Goal: Transaction & Acquisition: Purchase product/service

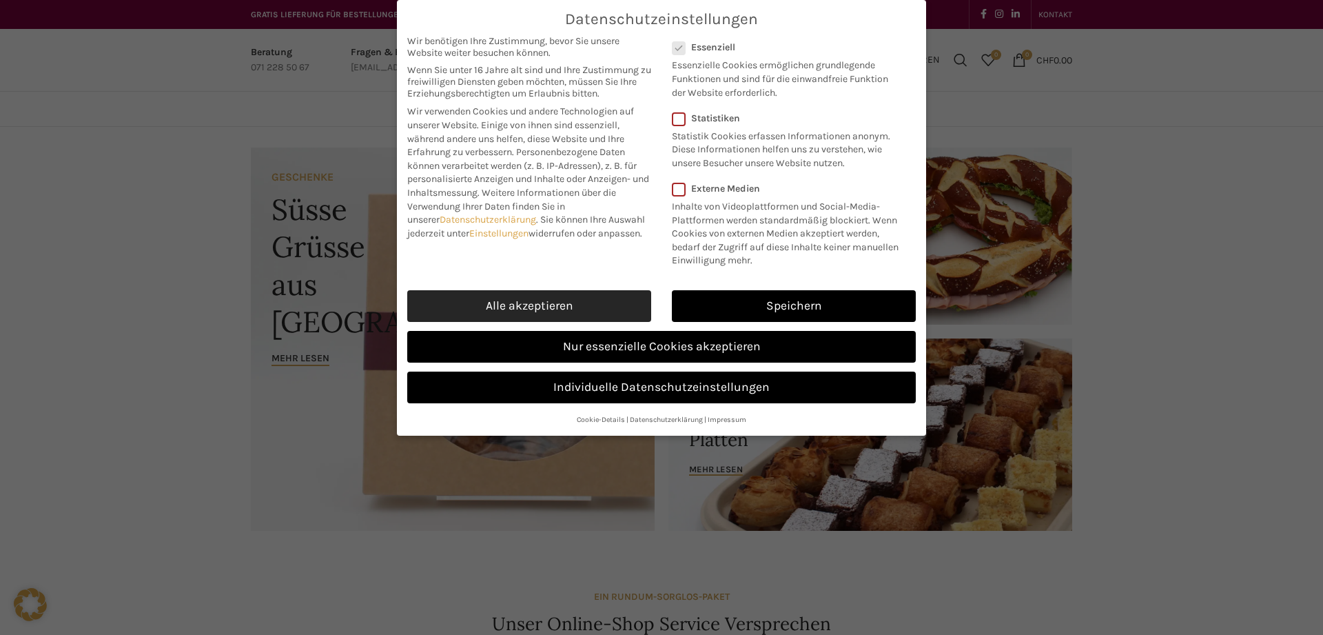
click at [564, 304] on link "Alle akzeptieren" at bounding box center [529, 306] width 244 height 32
checkbox input "true"
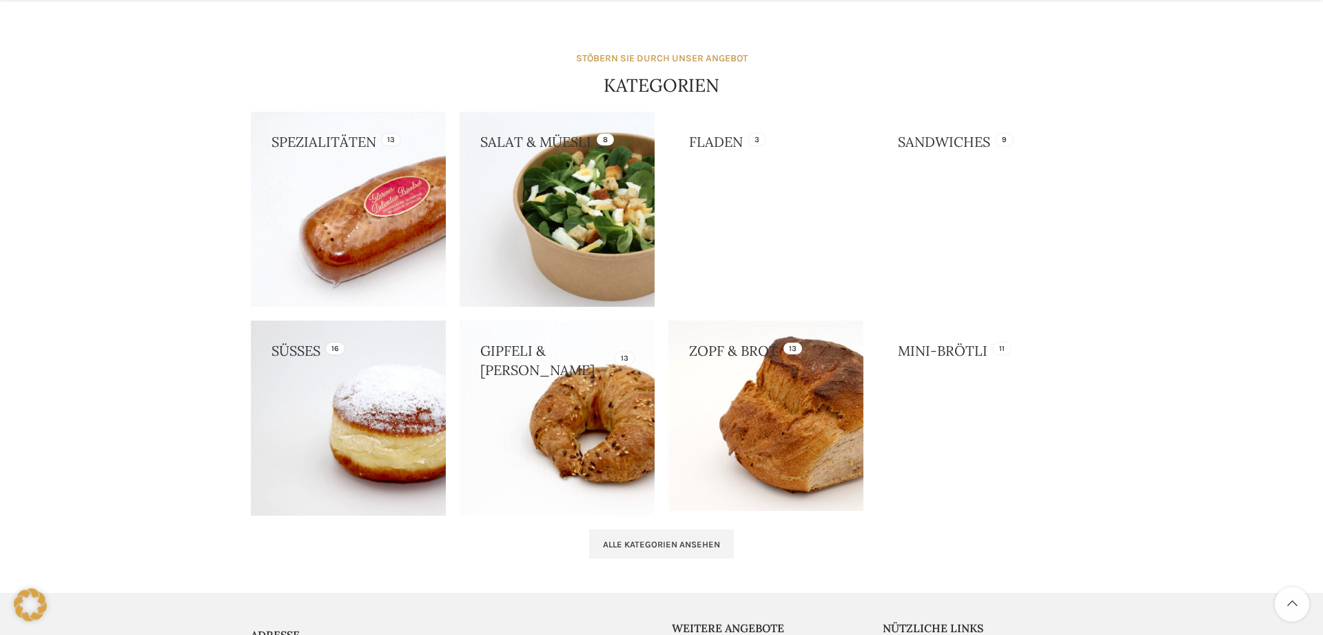
scroll to position [1195, 0]
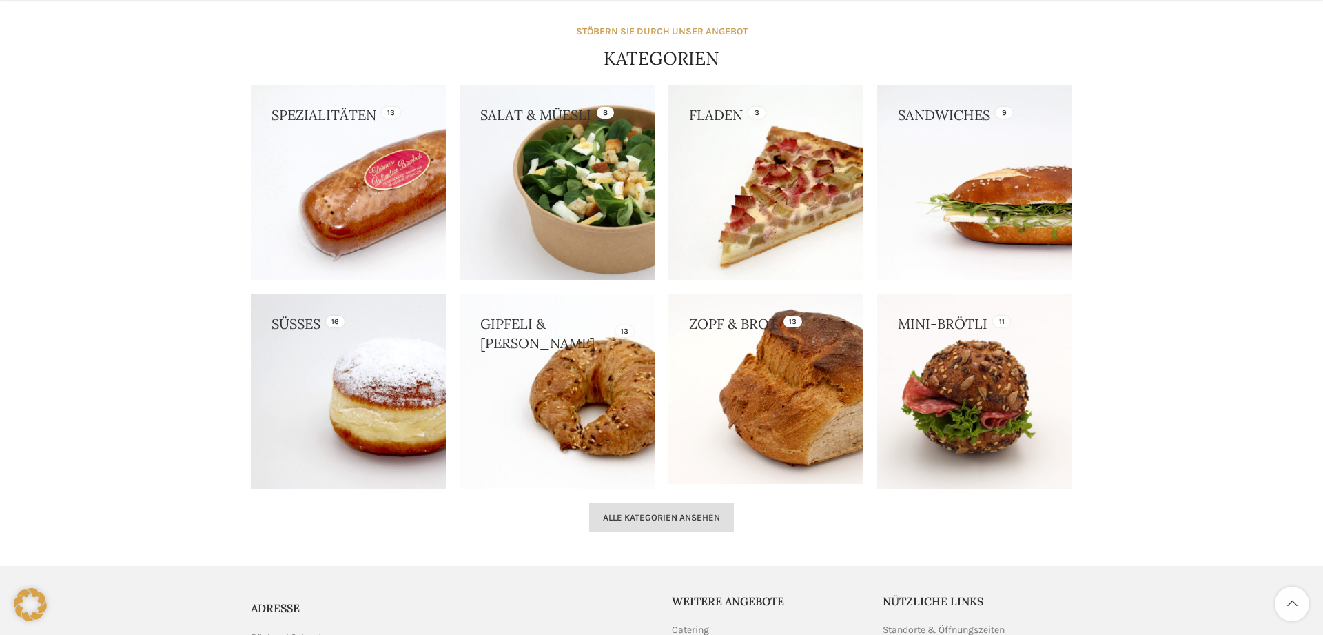
click at [651, 518] on span "Alle Kategorien ansehen" at bounding box center [661, 517] width 117 height 11
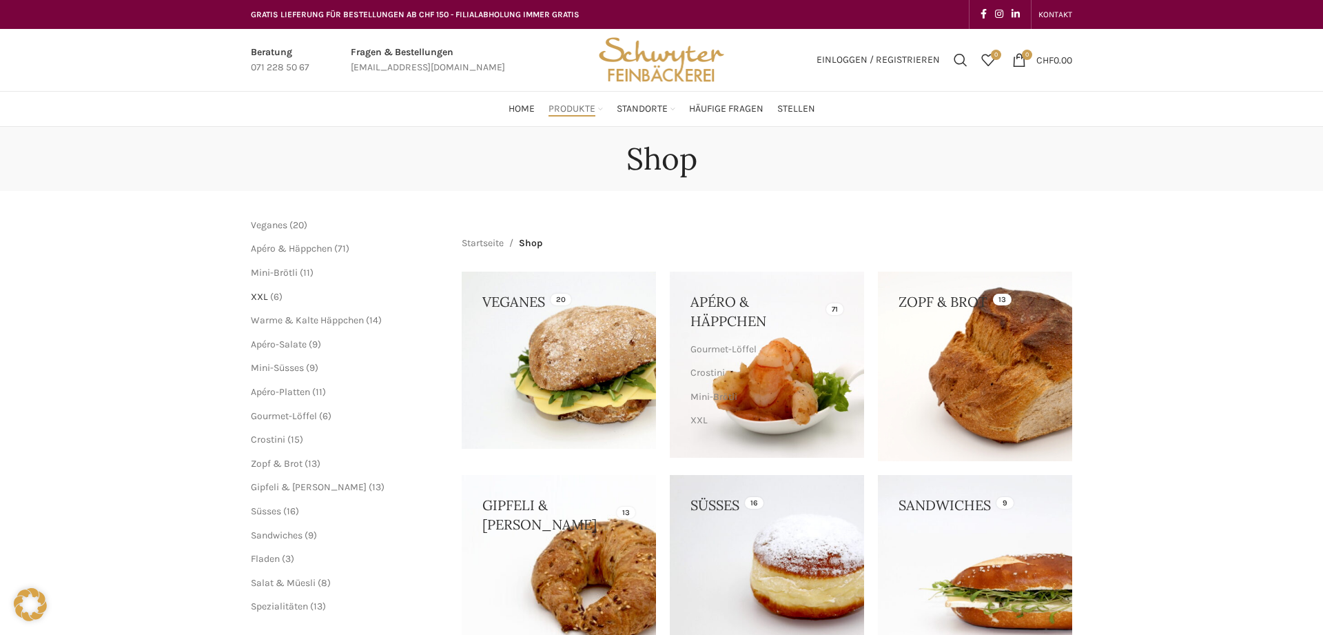
click at [257, 295] on span "XXL" at bounding box center [259, 297] width 17 height 12
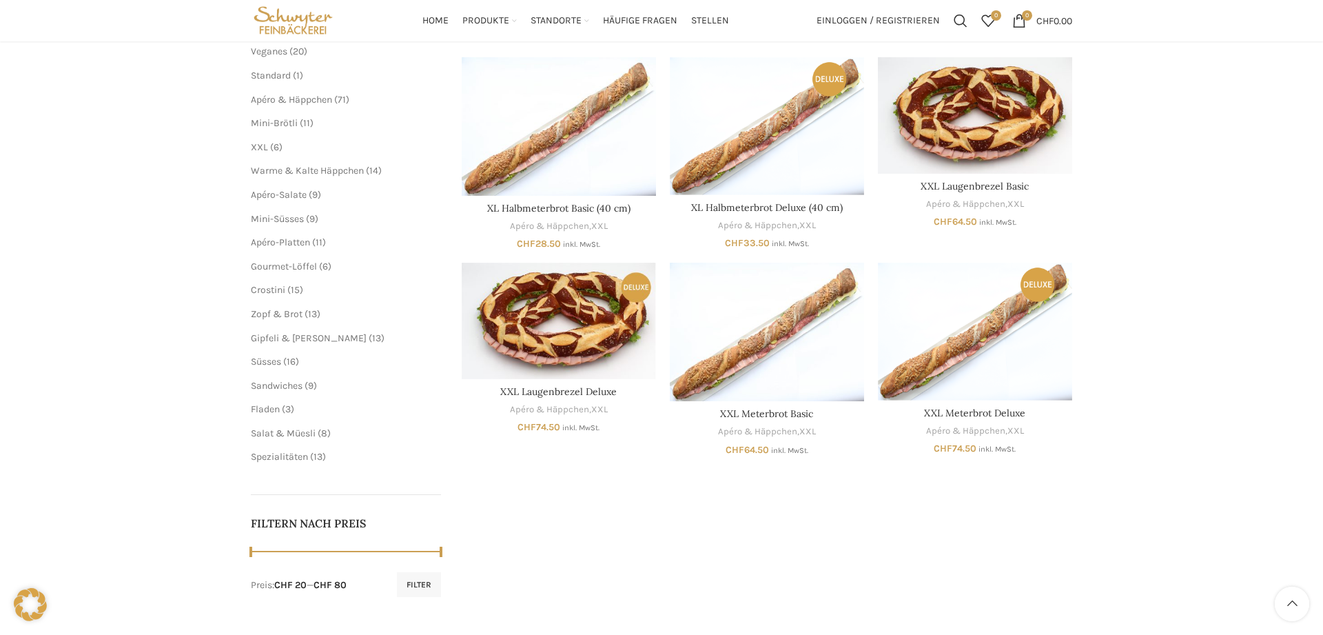
scroll to position [141, 0]
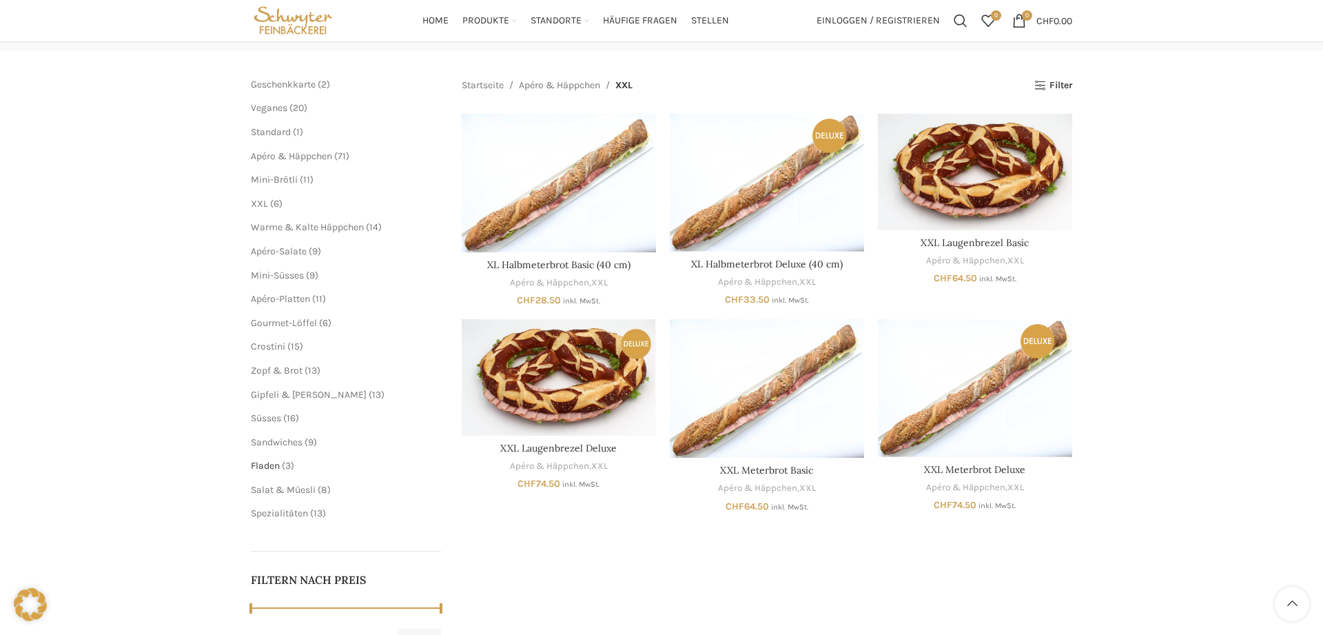
click at [264, 469] on span "Fladen" at bounding box center [265, 466] width 29 height 12
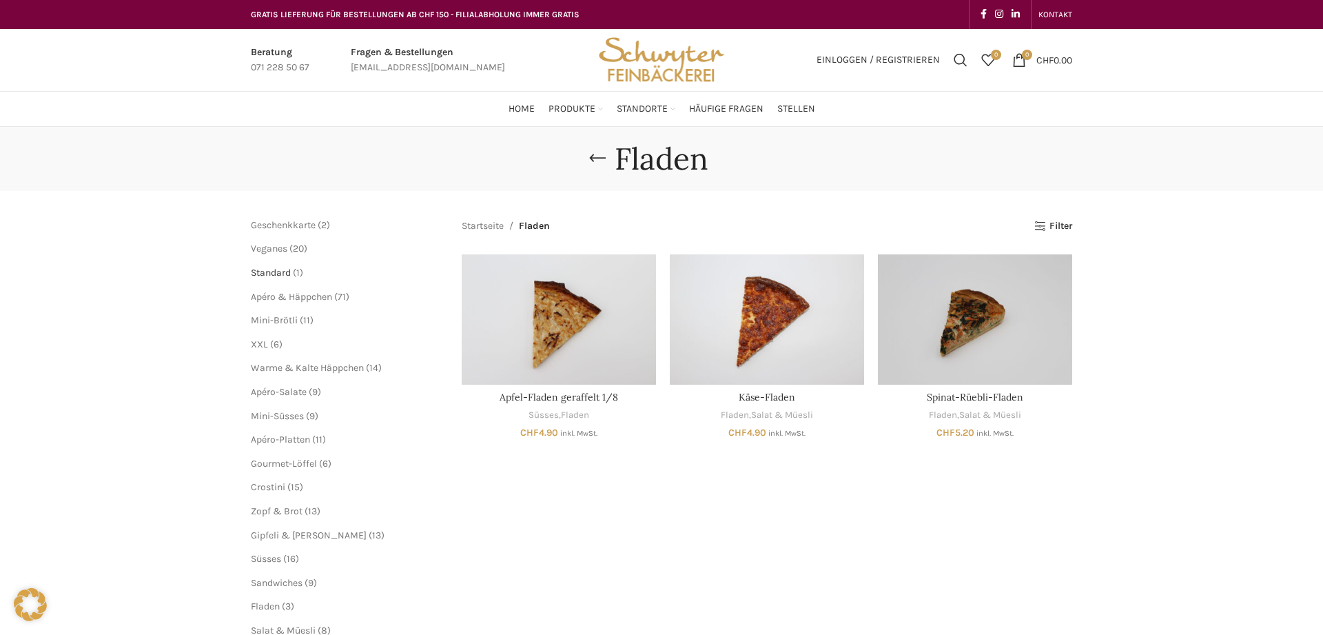
click at [276, 270] on span "Standard" at bounding box center [271, 273] width 40 height 12
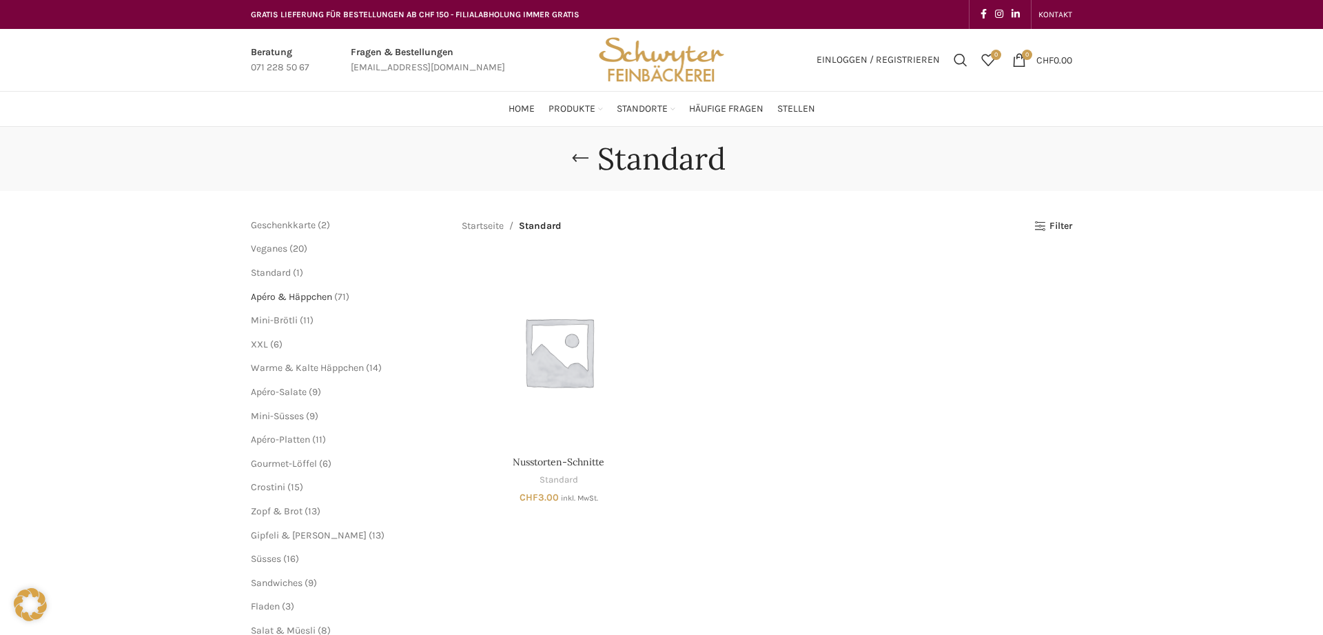
click at [287, 299] on span "Apéro & Häppchen" at bounding box center [291, 297] width 81 height 12
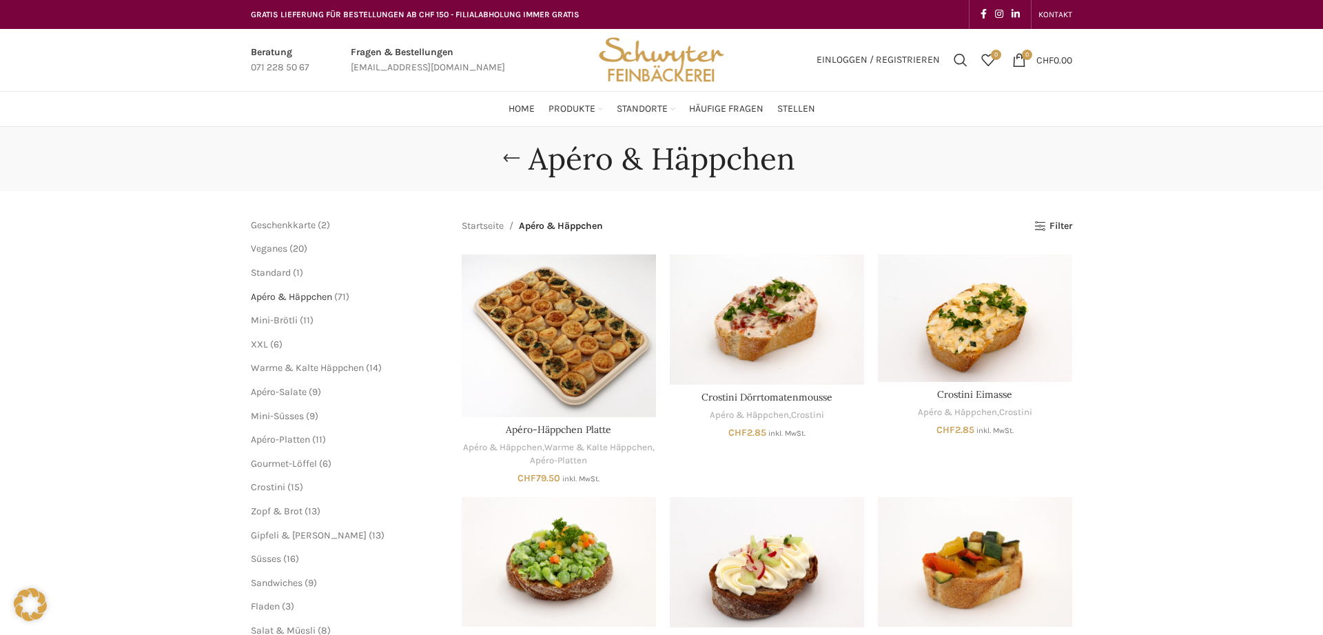
click at [303, 300] on span "Apéro & Häppchen" at bounding box center [291, 297] width 81 height 12
click at [286, 323] on span "Mini-Brötli" at bounding box center [274, 320] width 47 height 12
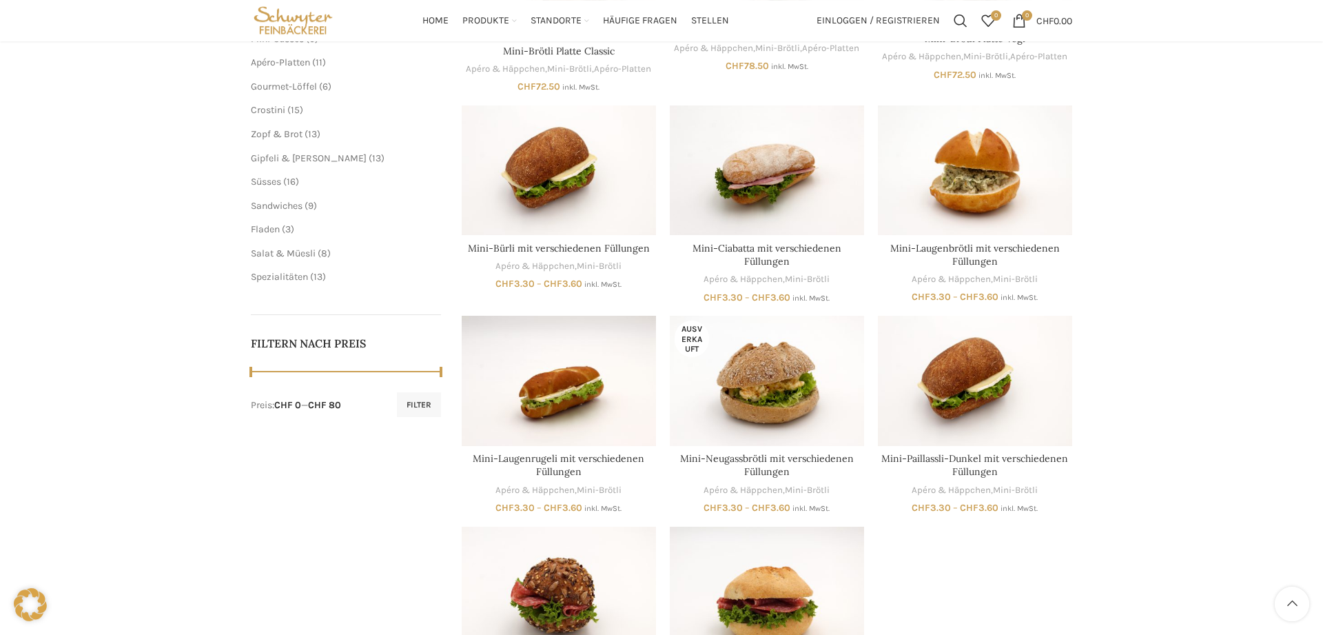
scroll to position [351, 0]
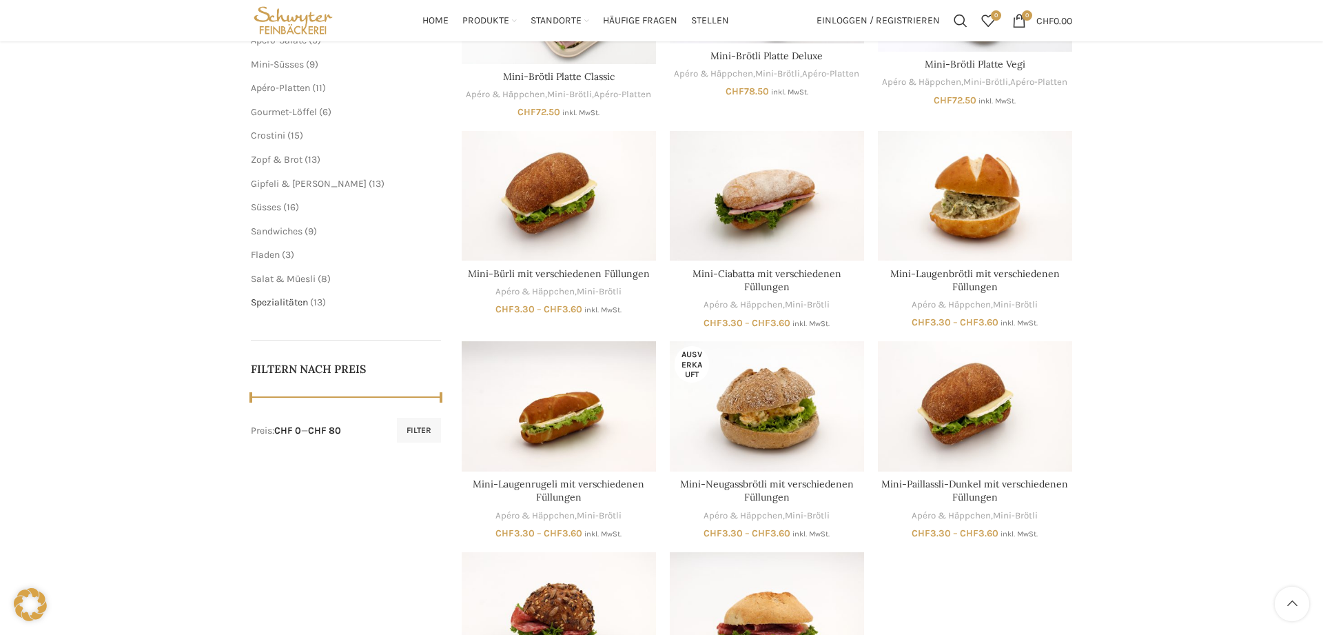
click at [282, 299] on span "Spezialitäten" at bounding box center [279, 302] width 57 height 12
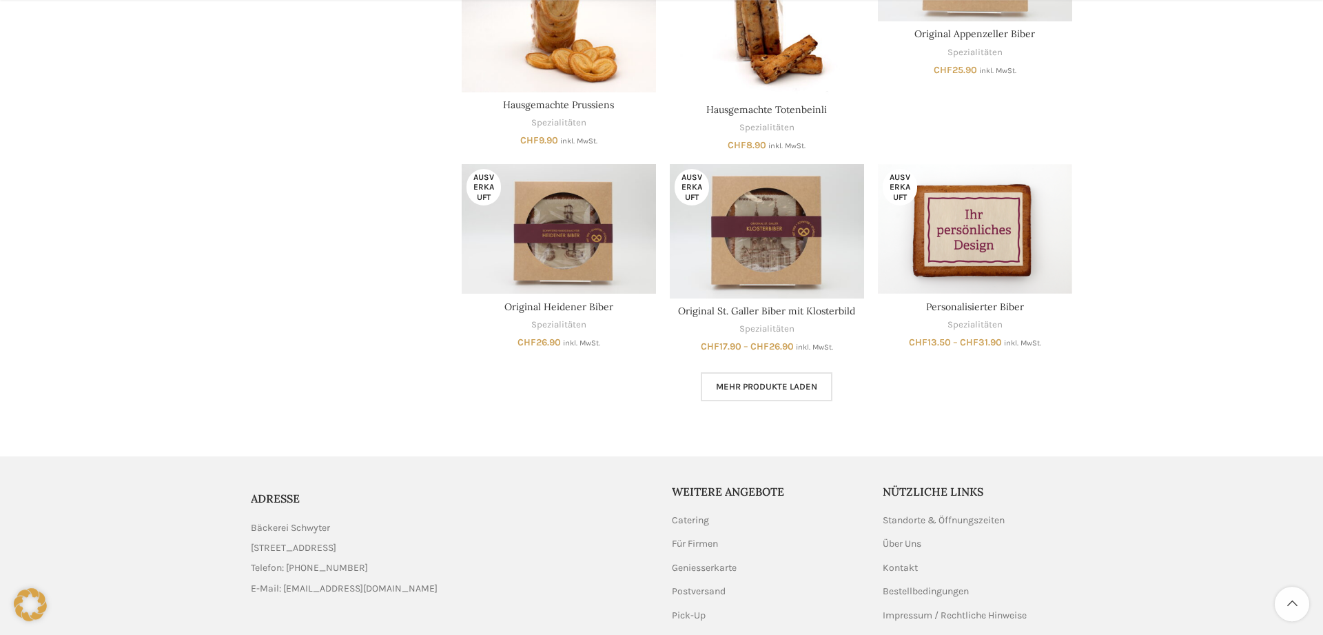
scroll to position [844, 0]
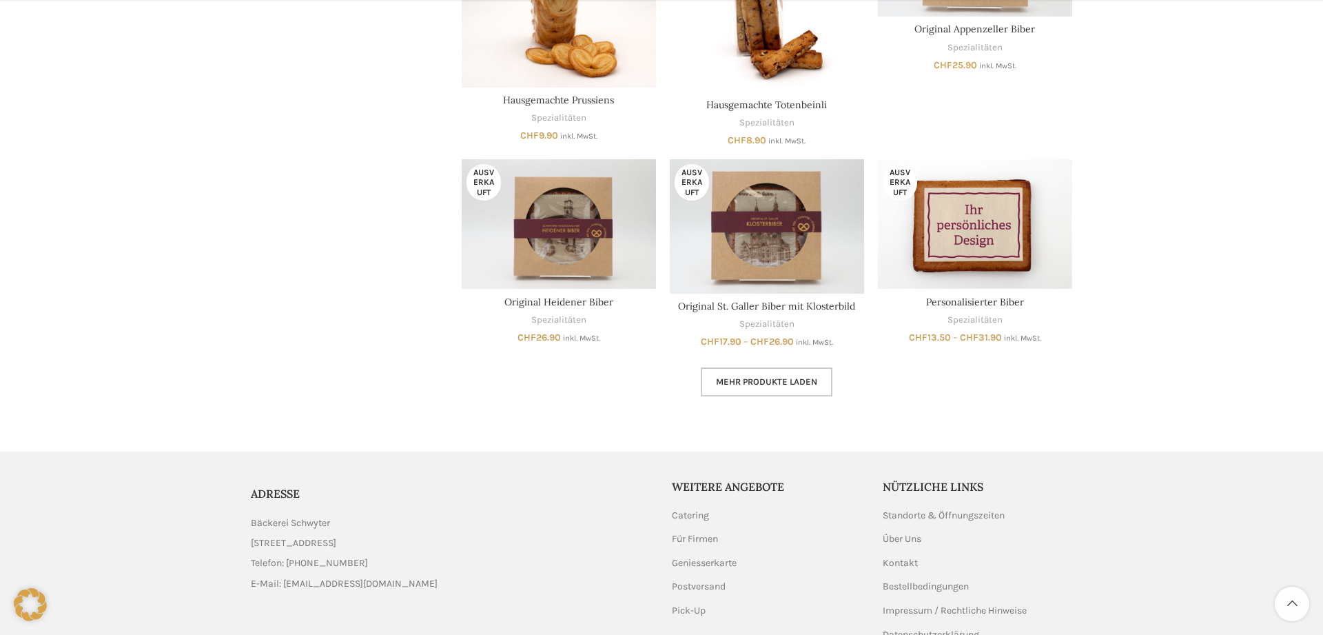
click at [784, 380] on span "Mehr Produkte laden" at bounding box center [766, 381] width 101 height 11
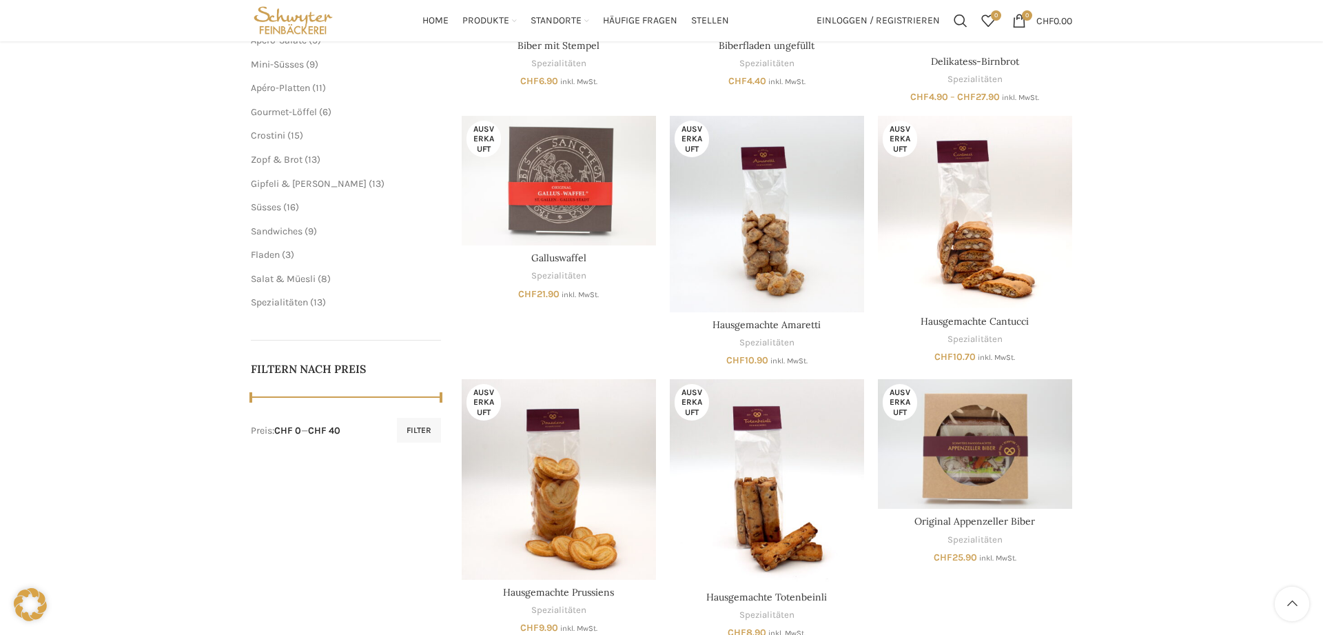
scroll to position [281, 0]
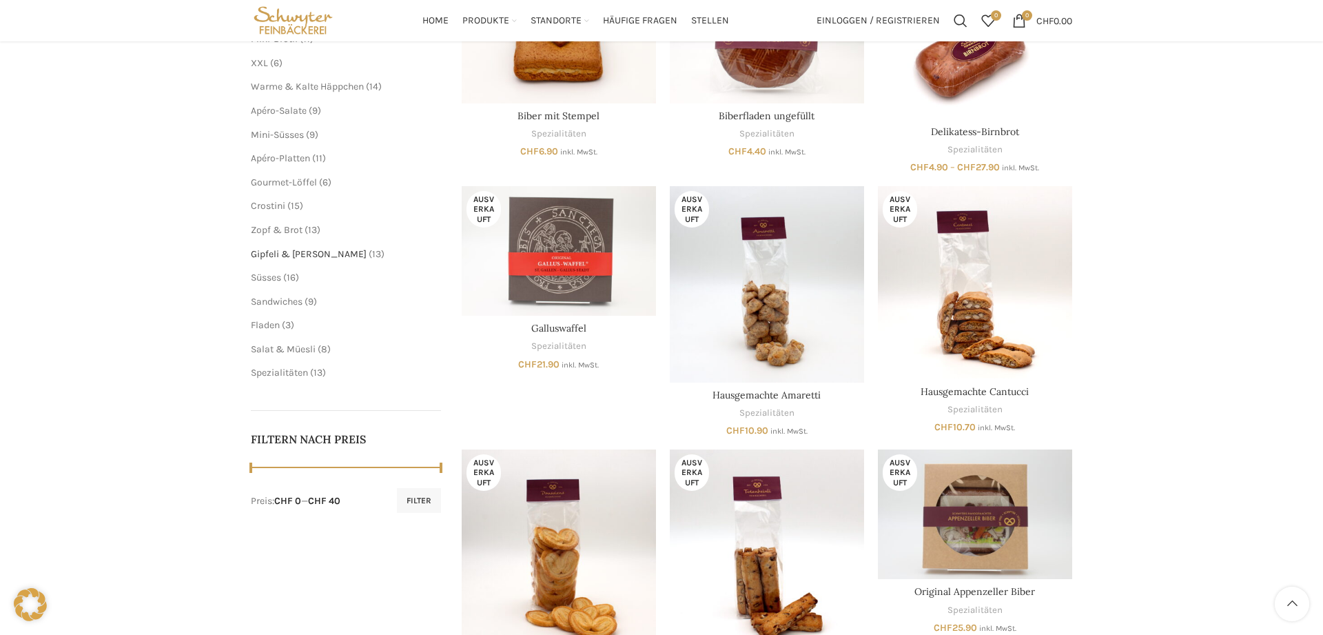
click at [299, 252] on span "Gipfeli & [PERSON_NAME]" at bounding box center [309, 254] width 116 height 12
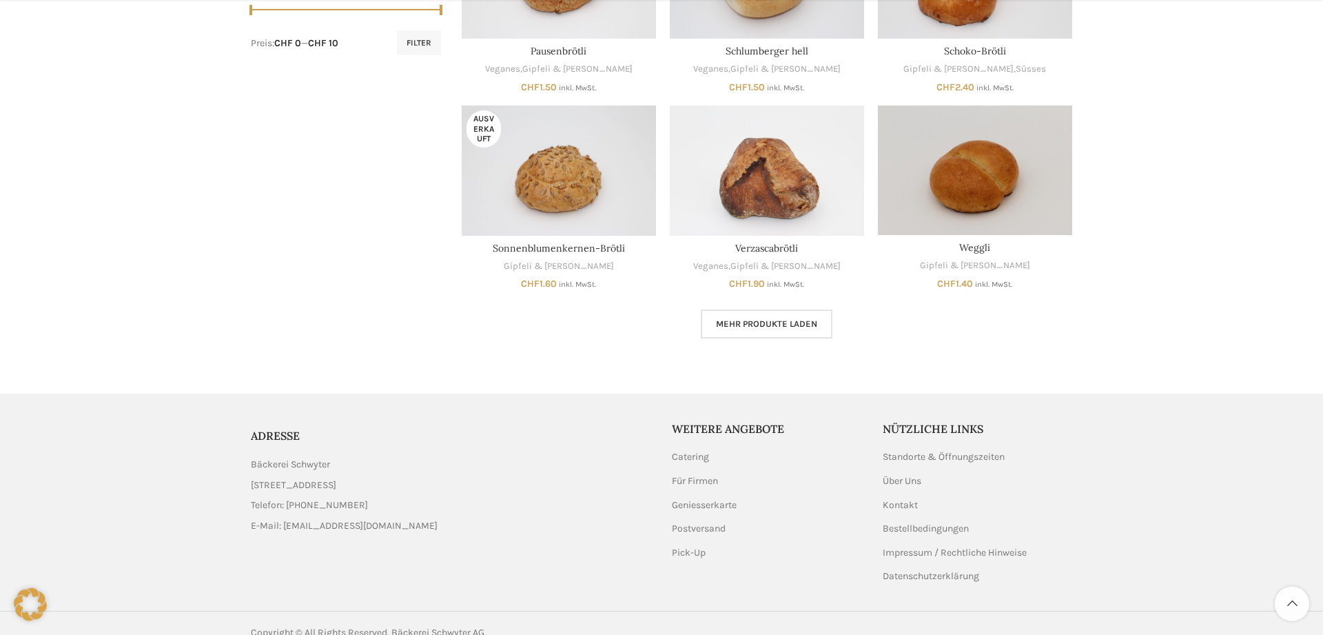
scroll to position [758, 0]
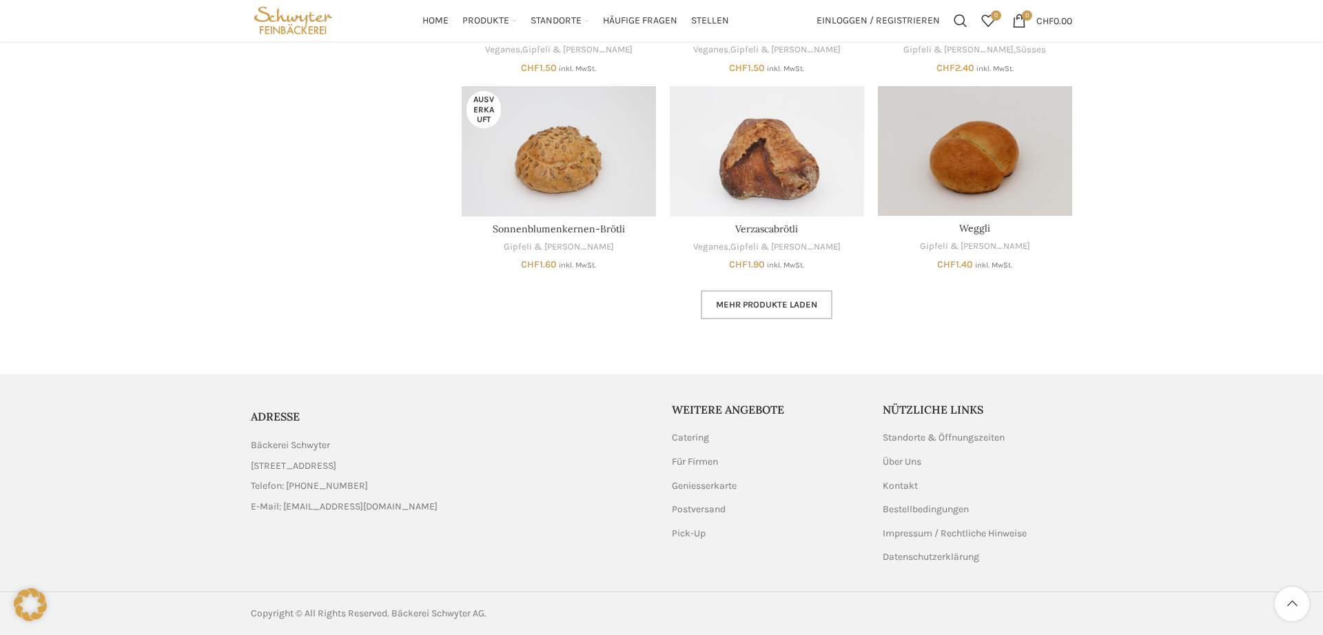
click at [747, 309] on span "Mehr Produkte laden" at bounding box center [766, 304] width 101 height 11
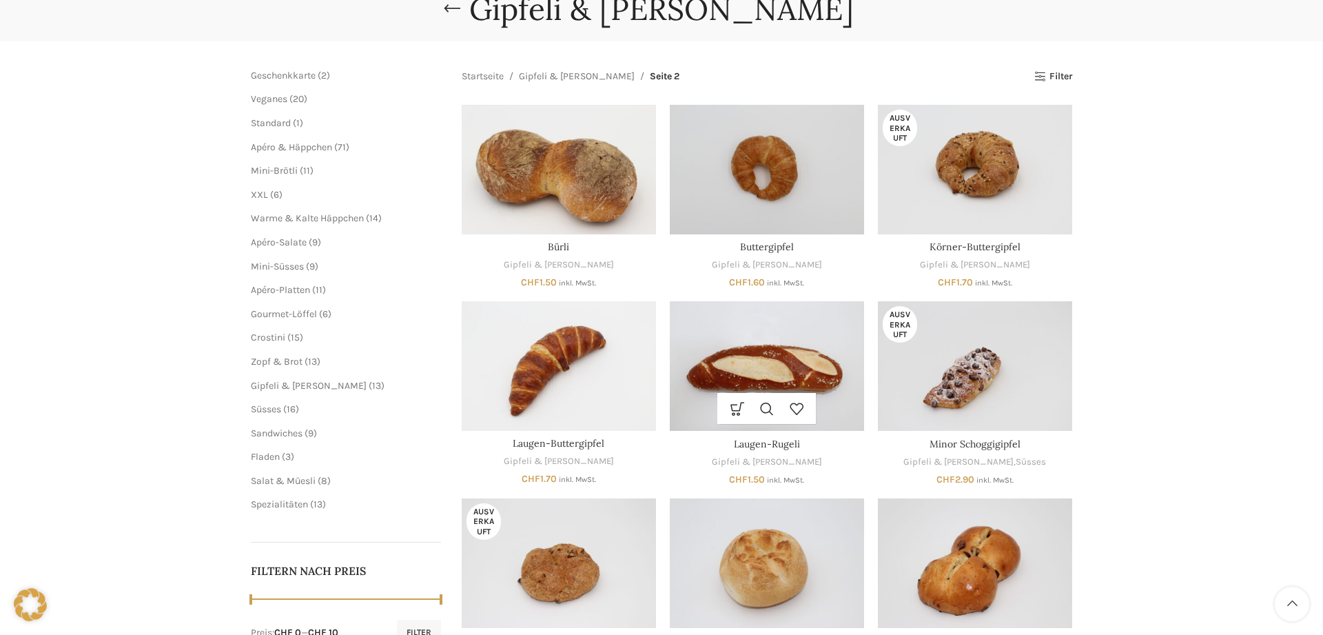
scroll to position [125, 0]
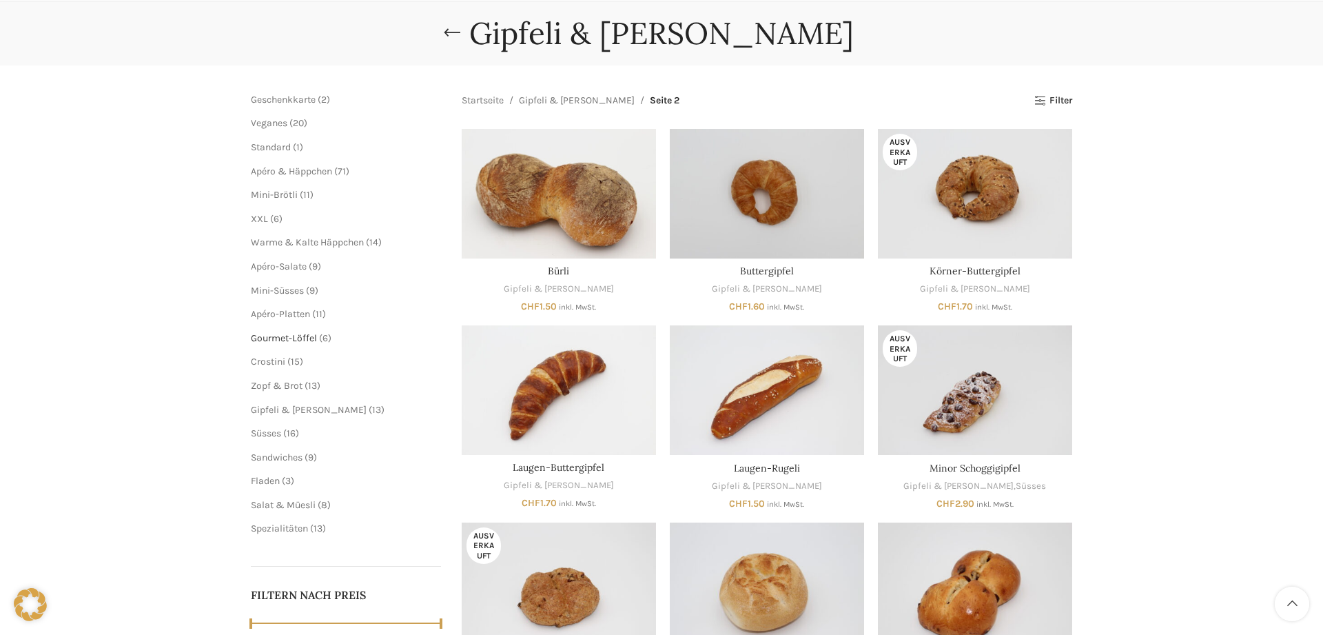
click at [303, 341] on span "Gourmet-Löffel" at bounding box center [284, 338] width 66 height 12
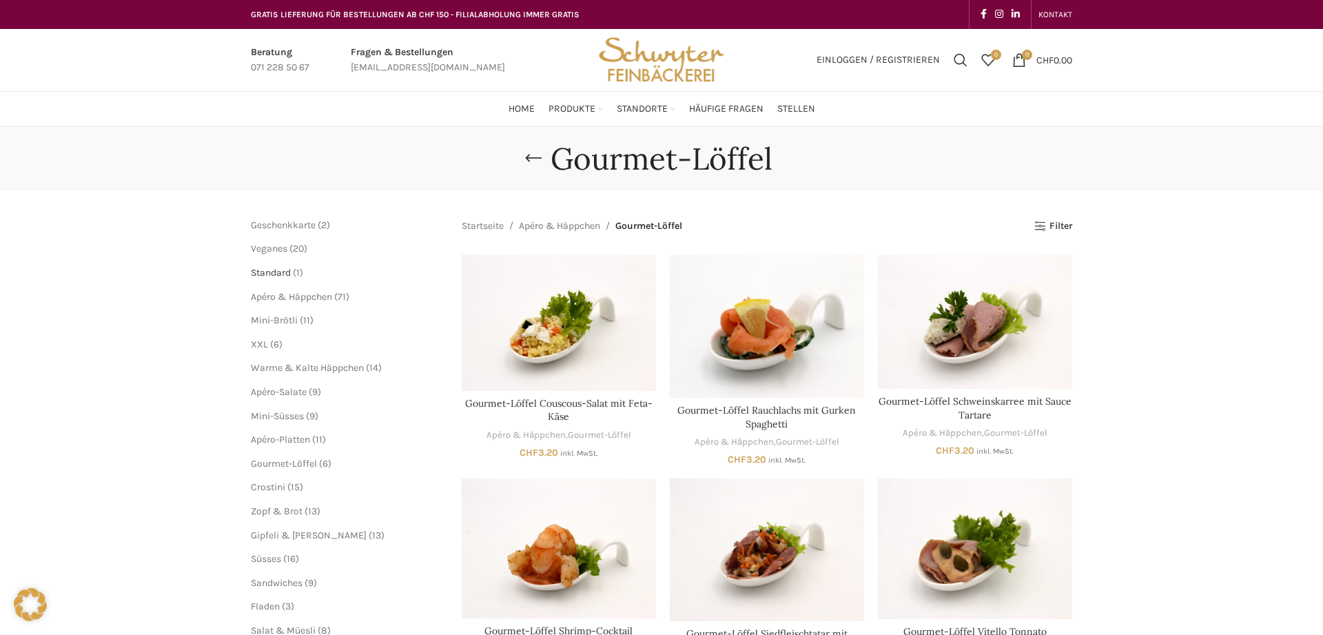
click at [276, 269] on span "Standard" at bounding box center [271, 273] width 40 height 12
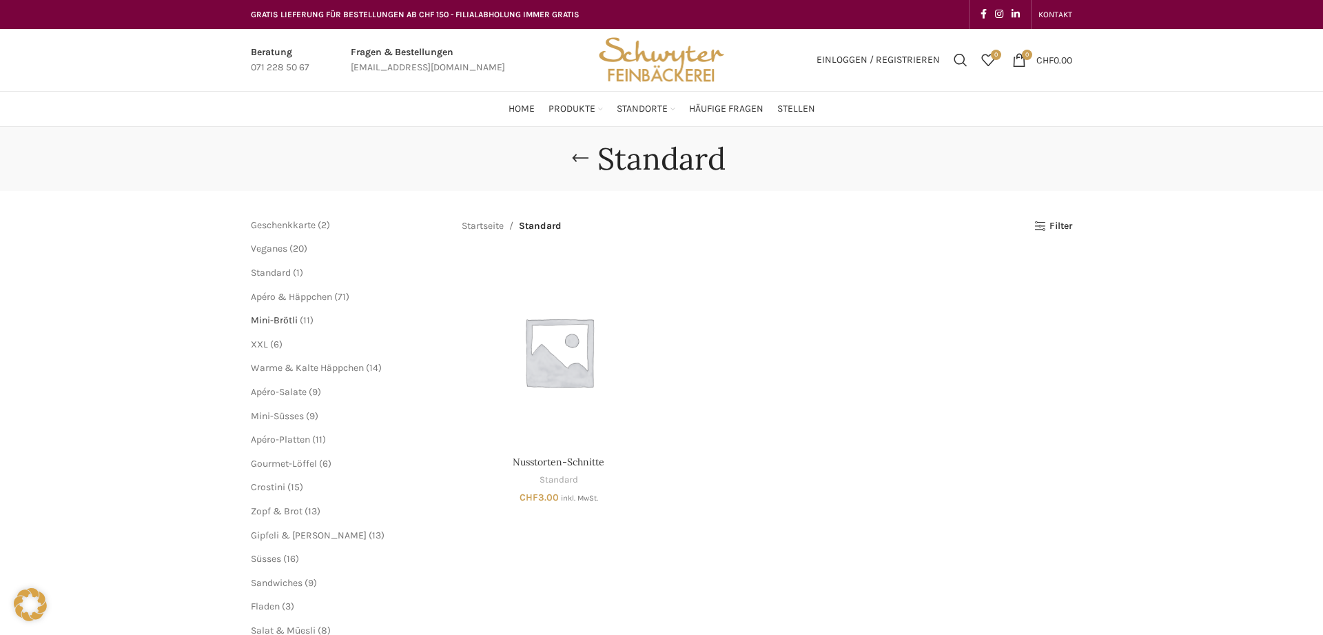
click at [287, 318] on span "Mini-Brötli" at bounding box center [274, 320] width 47 height 12
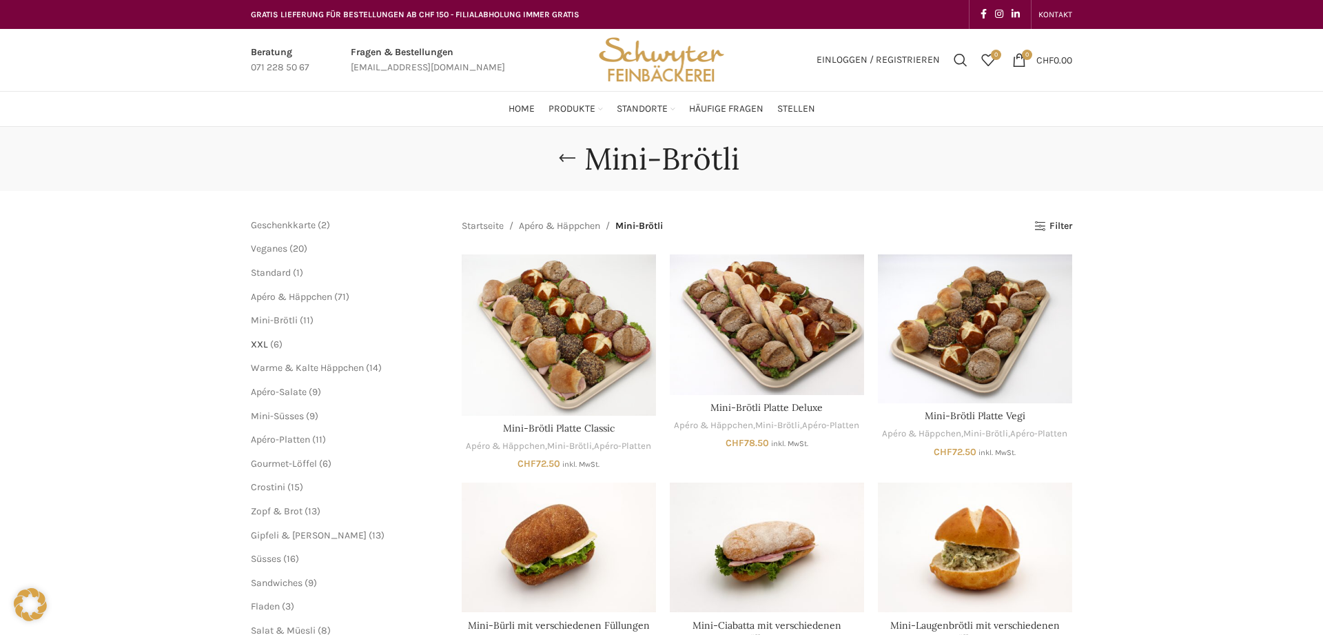
click at [254, 347] on span "XXL" at bounding box center [259, 344] width 17 height 12
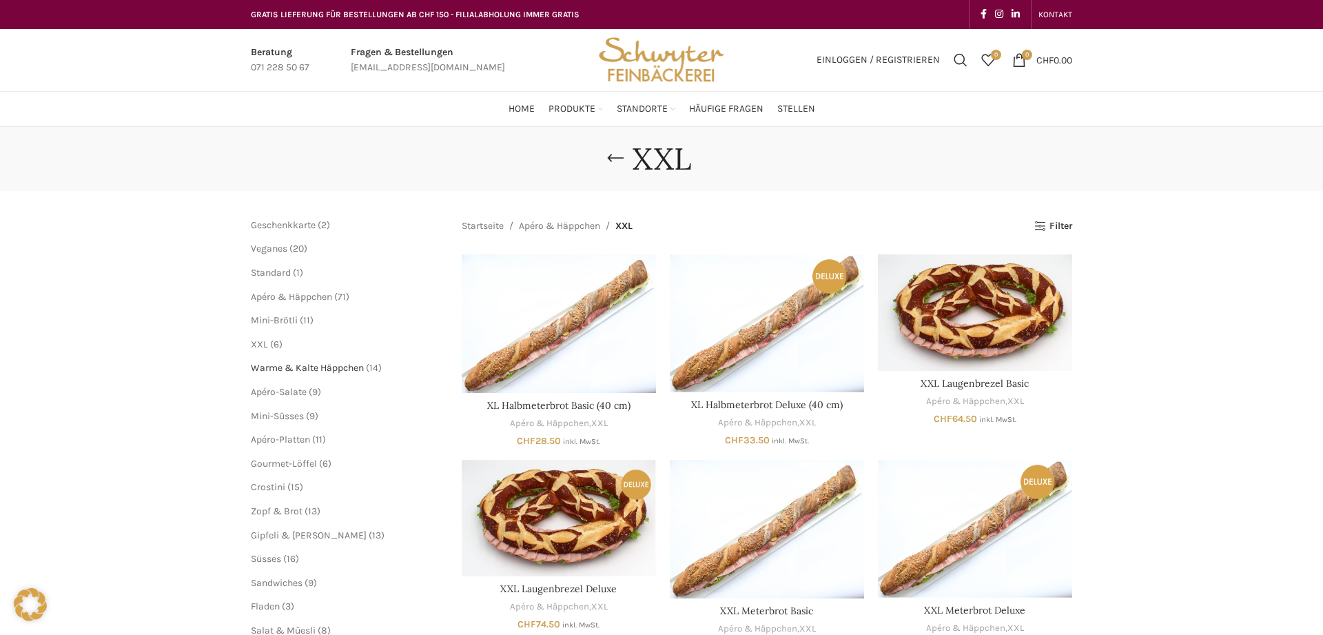
click at [303, 371] on span "Warme & Kalte Häppchen" at bounding box center [307, 368] width 113 height 12
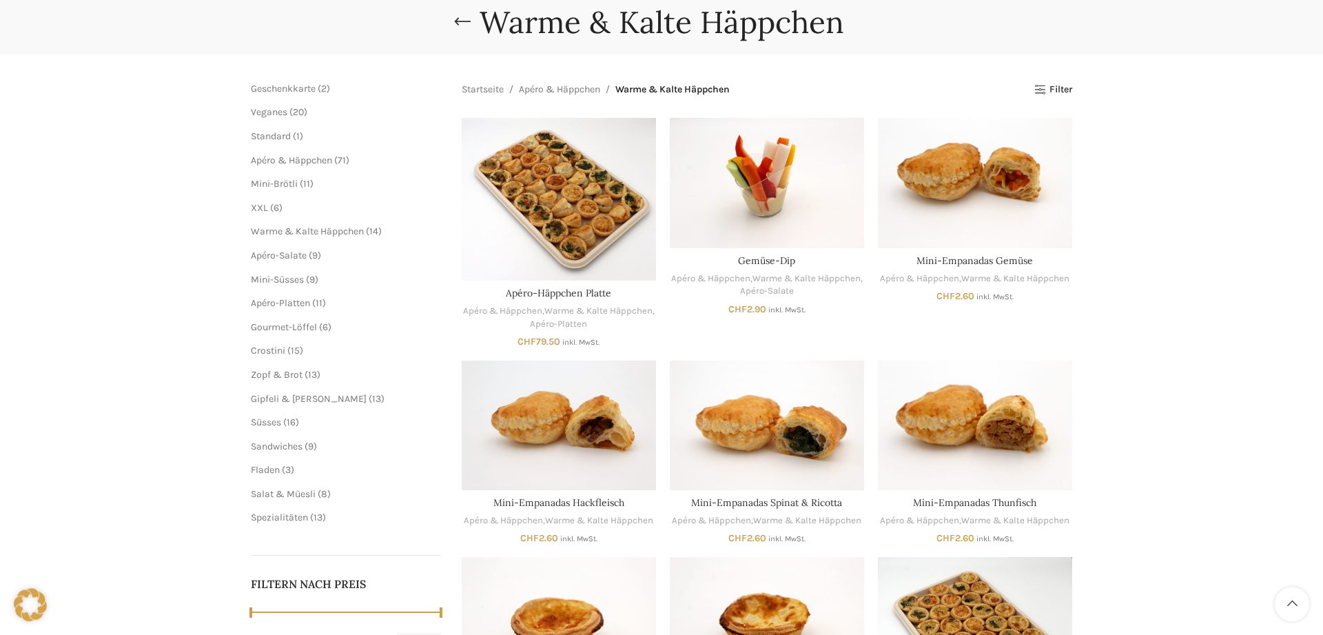
scroll to position [141, 0]
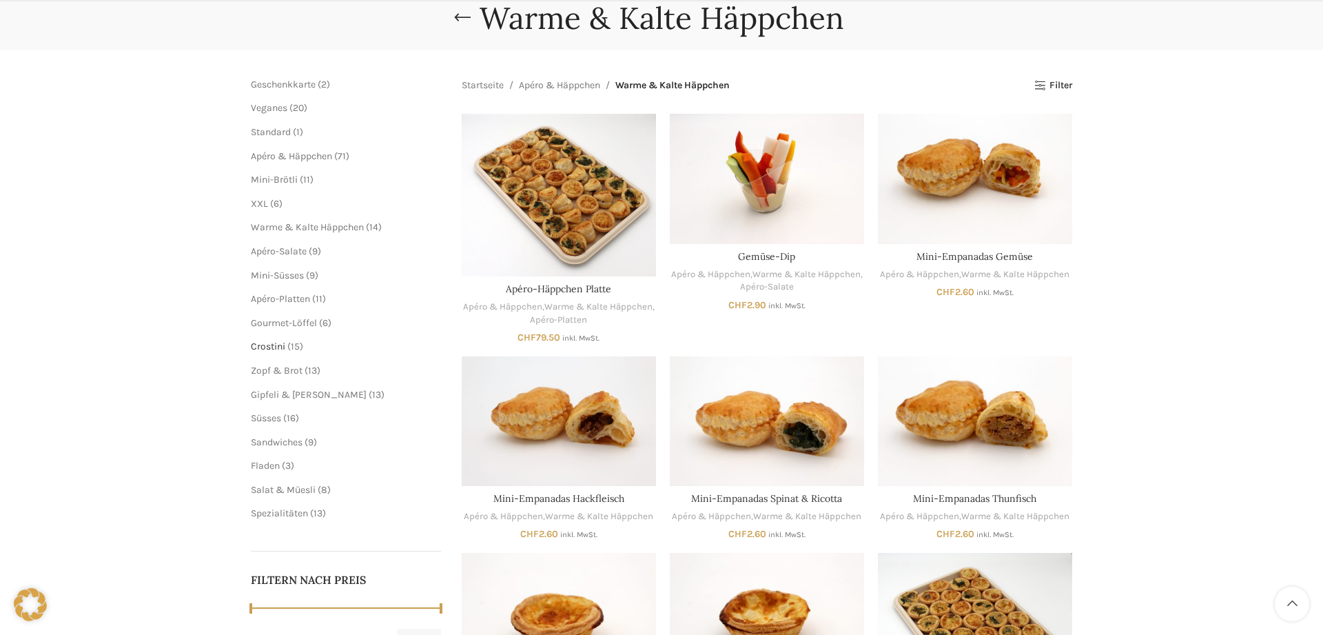
click at [279, 349] on span "Crostini" at bounding box center [268, 346] width 34 height 12
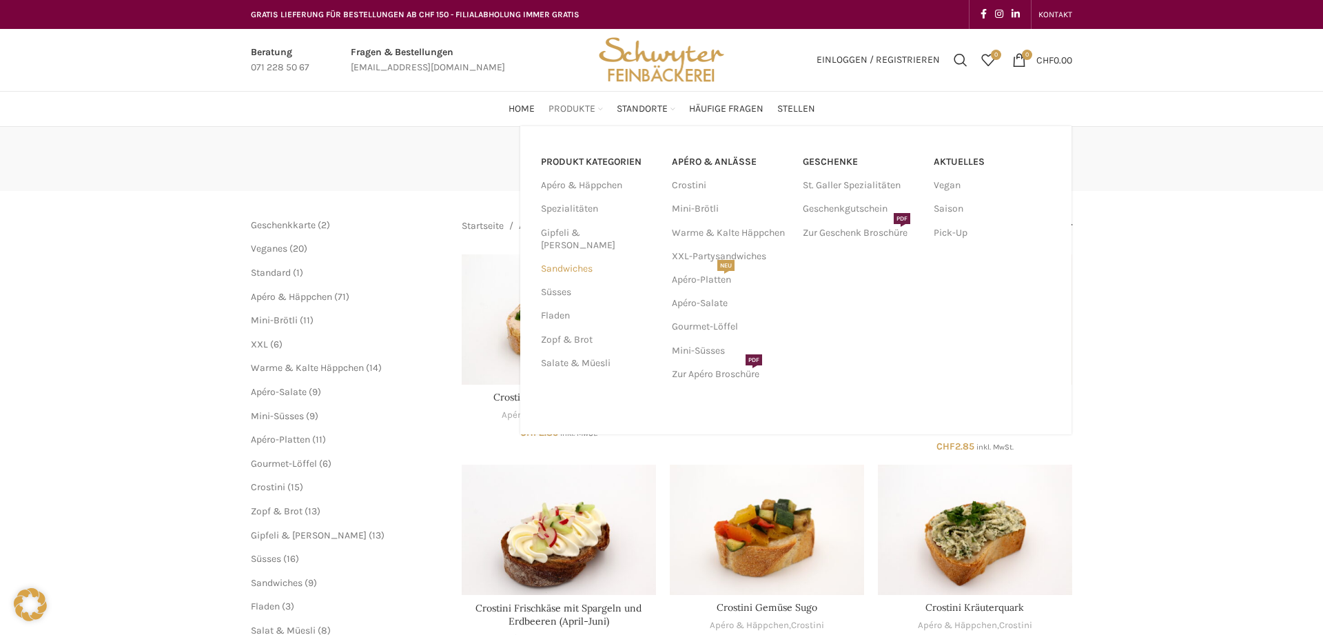
click at [564, 257] on link "Sandwiches" at bounding box center [598, 268] width 114 height 23
